Goal: Task Accomplishment & Management: Manage account settings

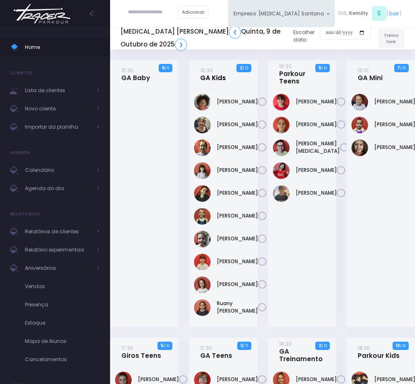
click at [211, 79] on link "16:30 GA Kids" at bounding box center [213, 73] width 26 height 15
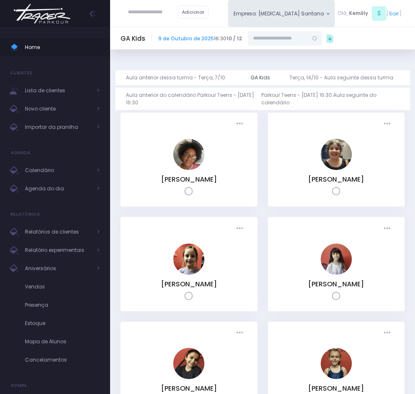
click at [266, 40] on input "text" at bounding box center [278, 38] width 60 height 15
type input "**********"
click at [272, 69] on span "irenesb@uol.com.br" at bounding box center [286, 63] width 44 height 14
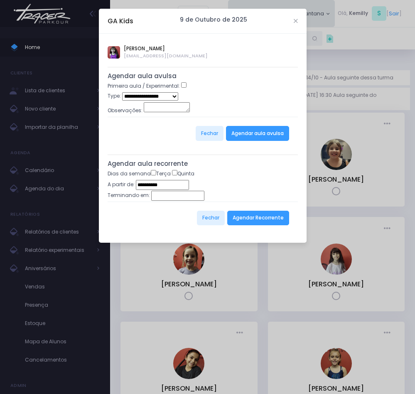
type input "**********"
click at [248, 222] on button "Agendar Recorrente" at bounding box center [258, 218] width 62 height 15
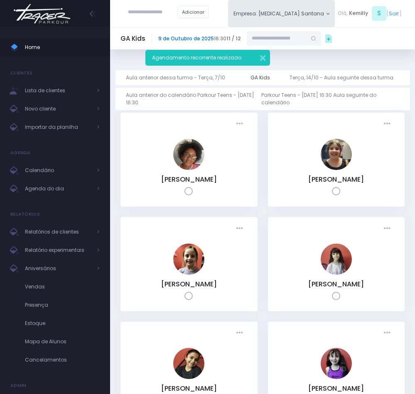
click at [190, 35] on link "9 de Outubro de 2025" at bounding box center [186, 38] width 56 height 7
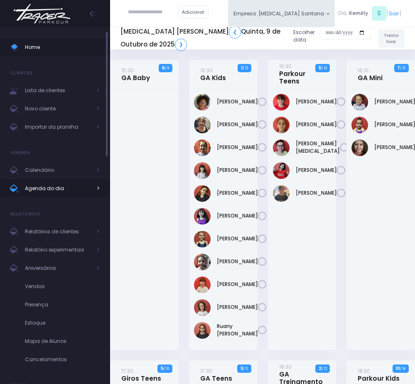
click at [44, 192] on span "Agenda do dia" at bounding box center [58, 188] width 66 height 11
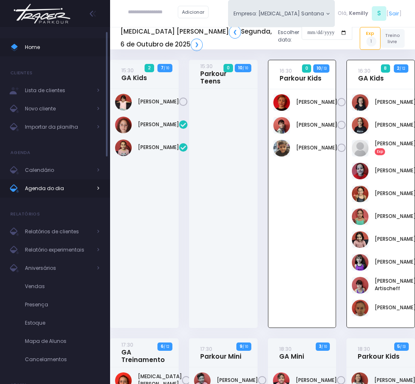
click at [68, 193] on span "Agenda do dia" at bounding box center [58, 188] width 66 height 11
click at [383, 129] on link "[PERSON_NAME]" at bounding box center [395, 124] width 41 height 7
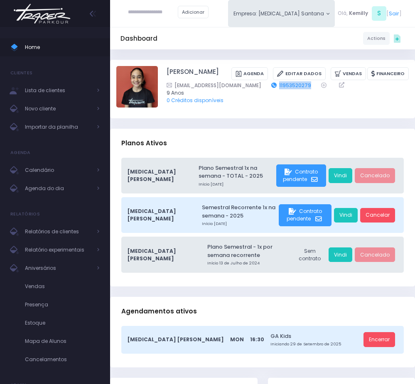
drag, startPoint x: 283, startPoint y: 82, endPoint x: 247, endPoint y: 82, distance: 36.6
click at [247, 82] on div "crishubert@gmail.com 11953520279" at bounding box center [283, 85] width 232 height 8
copy link "11953520279"
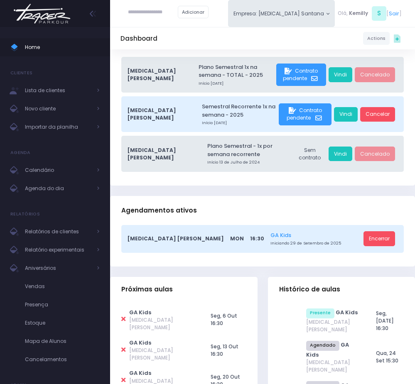
scroll to position [125, 0]
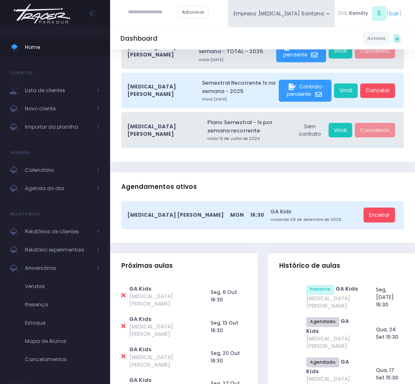
click at [123, 293] on icon at bounding box center [123, 296] width 4 height 6
type input "**********"
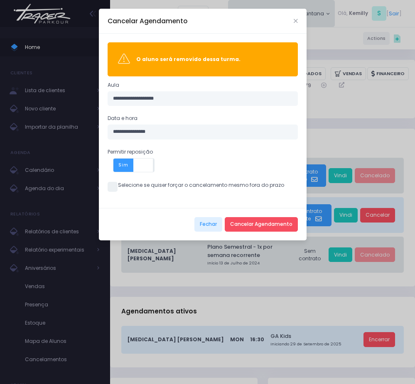
click at [110, 184] on span at bounding box center [113, 187] width 10 height 10
click at [258, 227] on button "Cancelar Agendamento" at bounding box center [261, 224] width 73 height 15
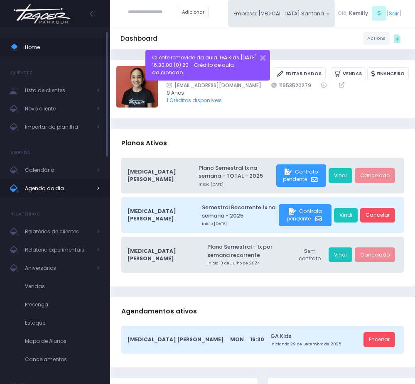
click at [49, 185] on span "Agenda do dia" at bounding box center [58, 188] width 66 height 11
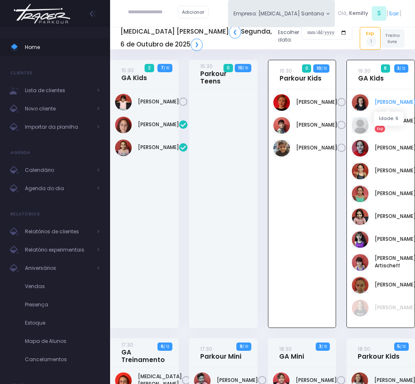
click at [391, 98] on link "[PERSON_NAME]" at bounding box center [395, 101] width 41 height 7
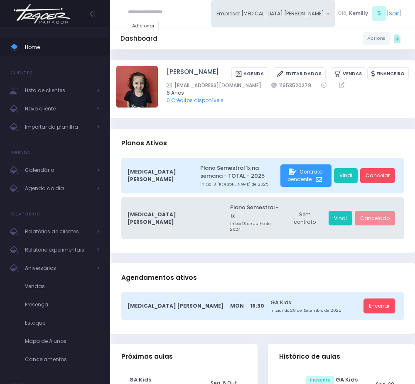
click at [121, 384] on icon at bounding box center [123, 387] width 4 height 6
type input "**********"
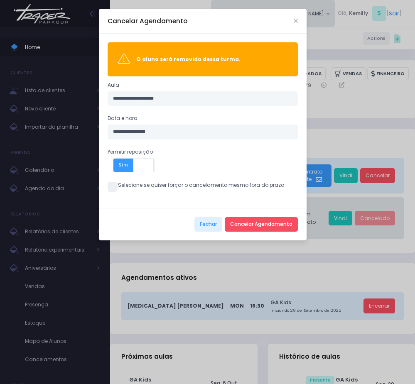
click at [114, 189] on span at bounding box center [113, 187] width 10 height 10
click at [237, 221] on button "Cancelar Agendamento" at bounding box center [261, 224] width 73 height 15
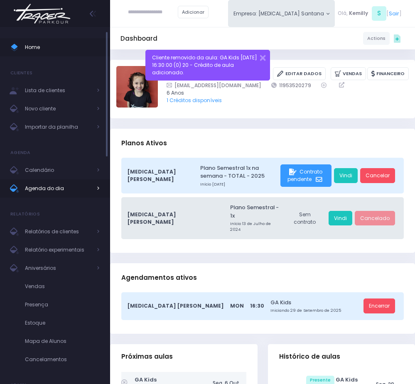
click at [44, 192] on span "Agenda do dia" at bounding box center [58, 188] width 66 height 11
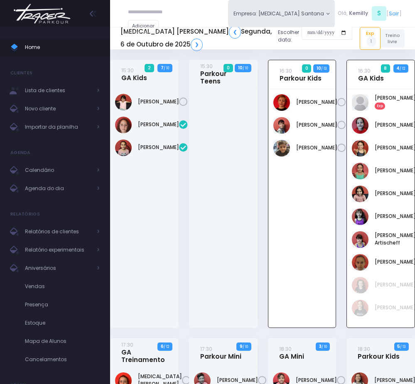
scroll to position [60, 0]
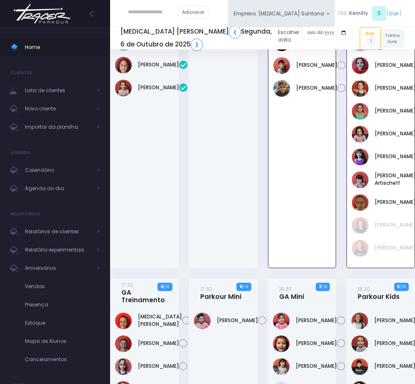
click at [236, 15] on div "Adicionar Empresa: T3 Santana T2 Cerro T3 Santana T4 Pompeia Olá, S" at bounding box center [262, 13] width 305 height 27
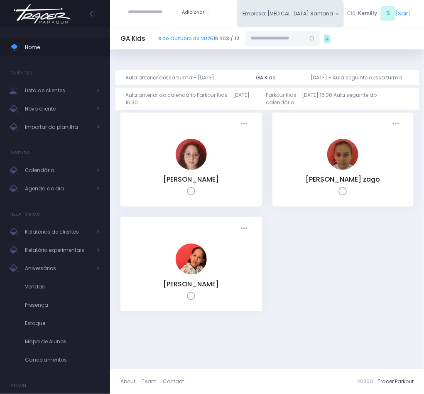
click at [146, 19] on input "text" at bounding box center [153, 12] width 50 height 15
type input "**********"
click at [151, 30] on link "[PERSON_NAME]" at bounding box center [165, 25] width 43 height 7
type input "**********"
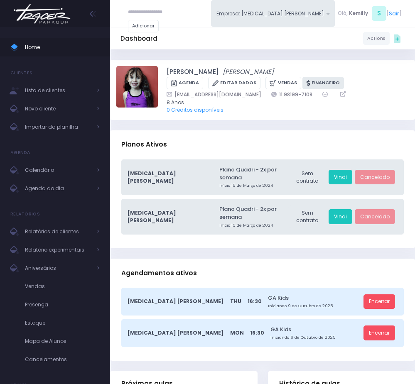
click at [314, 87] on link "Financeiro" at bounding box center [324, 83] width 42 height 13
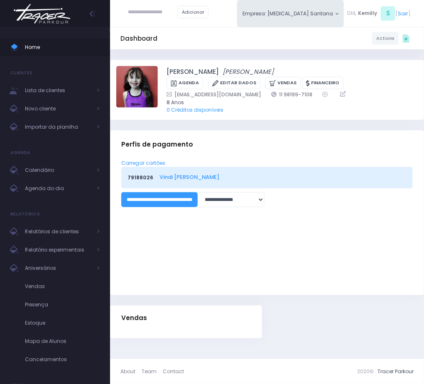
click at [182, 179] on link "Vindi [PERSON_NAME]" at bounding box center [282, 177] width 245 height 8
click at [201, 72] on link "[PERSON_NAME]" at bounding box center [193, 72] width 52 height 10
copy link "[PERSON_NAME]"
drag, startPoint x: 163, startPoint y: 74, endPoint x: 246, endPoint y: 70, distance: 82.4
click at [246, 70] on div "[PERSON_NAME] [PERSON_NAME] [GEOGRAPHIC_DATA] Editar Dados [GEOGRAPHIC_DATA] Fi…" at bounding box center [267, 90] width 302 height 48
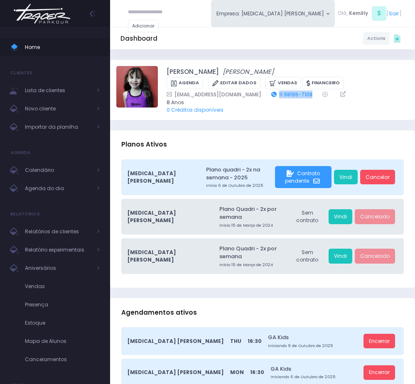
drag, startPoint x: 278, startPoint y: 96, endPoint x: 241, endPoint y: 94, distance: 37.9
click at [241, 94] on div "irenesb@uol.com.br 11 98199-7108" at bounding box center [283, 95] width 232 height 8
